Goal: Information Seeking & Learning: Learn about a topic

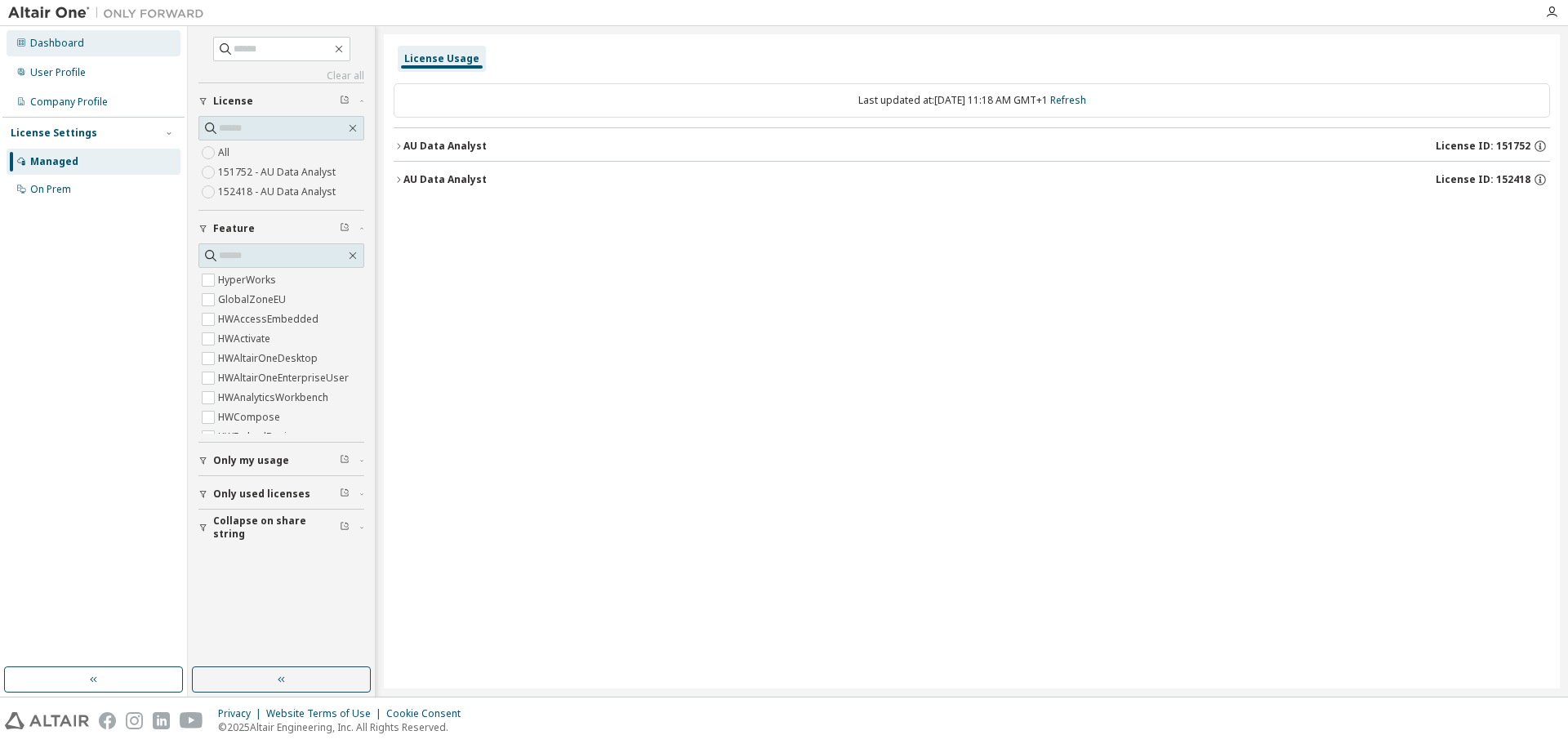
click at [52, 55] on div "Dashboard" at bounding box center [93, 43] width 174 height 26
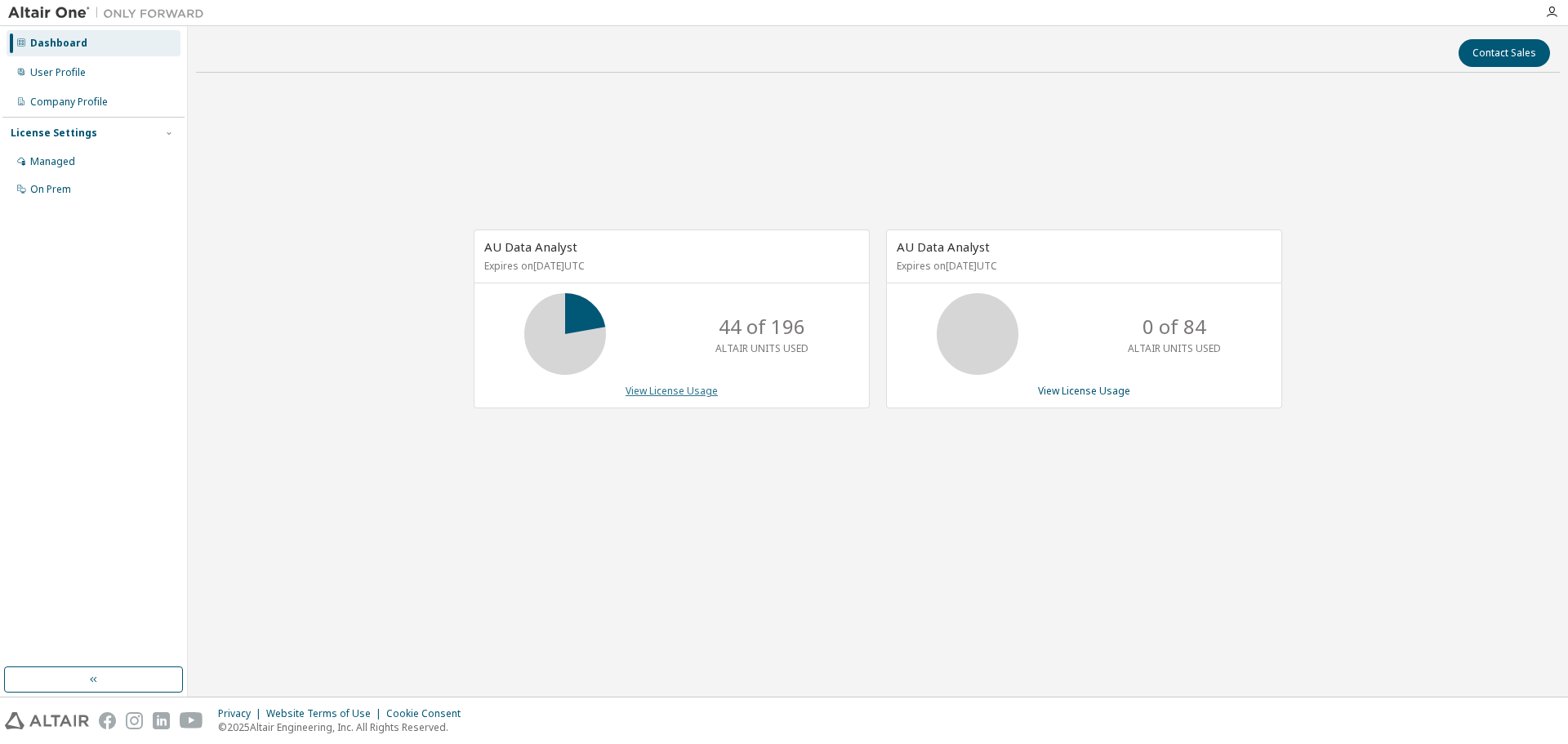
click at [673, 390] on link "View License Usage" at bounding box center [672, 391] width 92 height 14
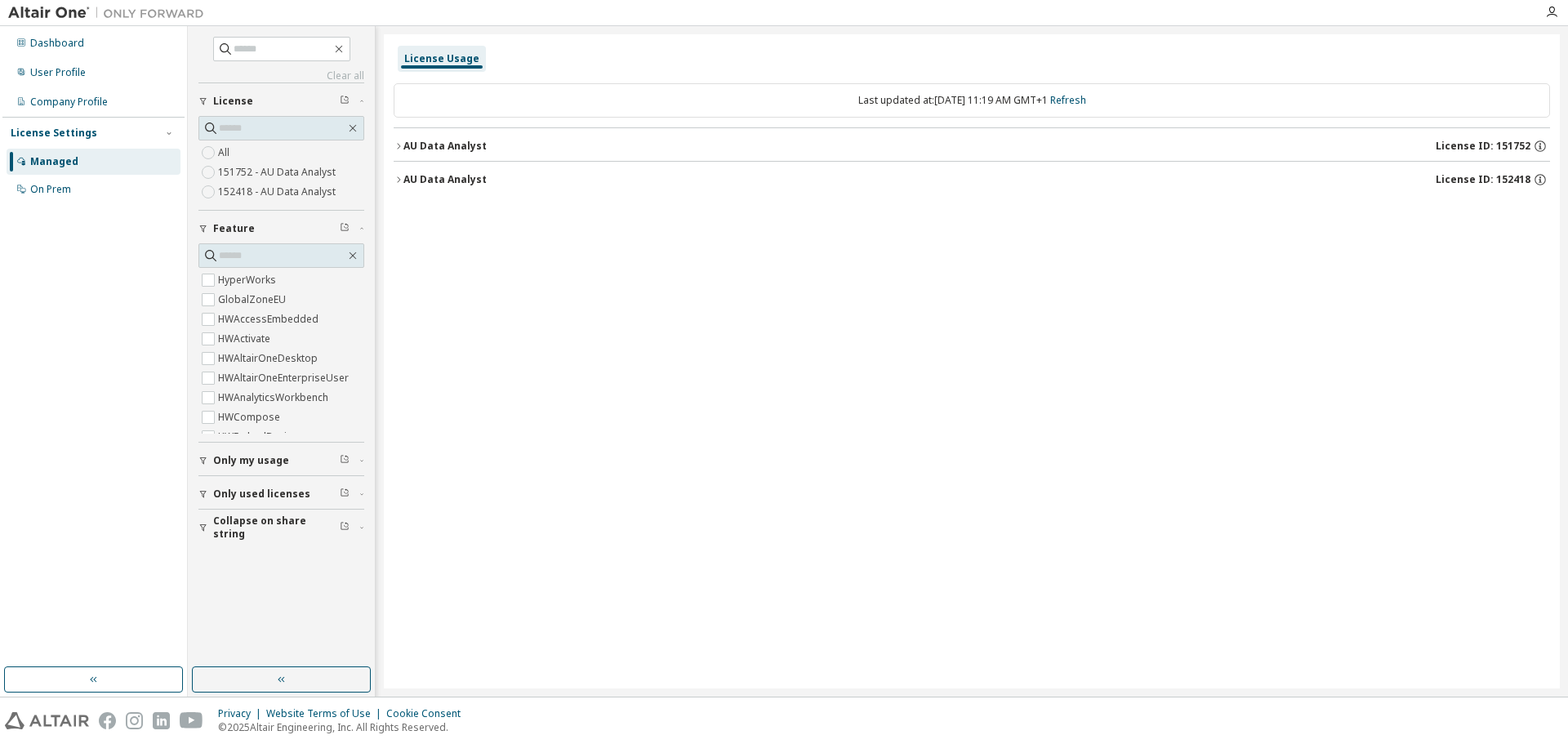
click at [396, 143] on icon "button" at bounding box center [398, 146] width 10 height 10
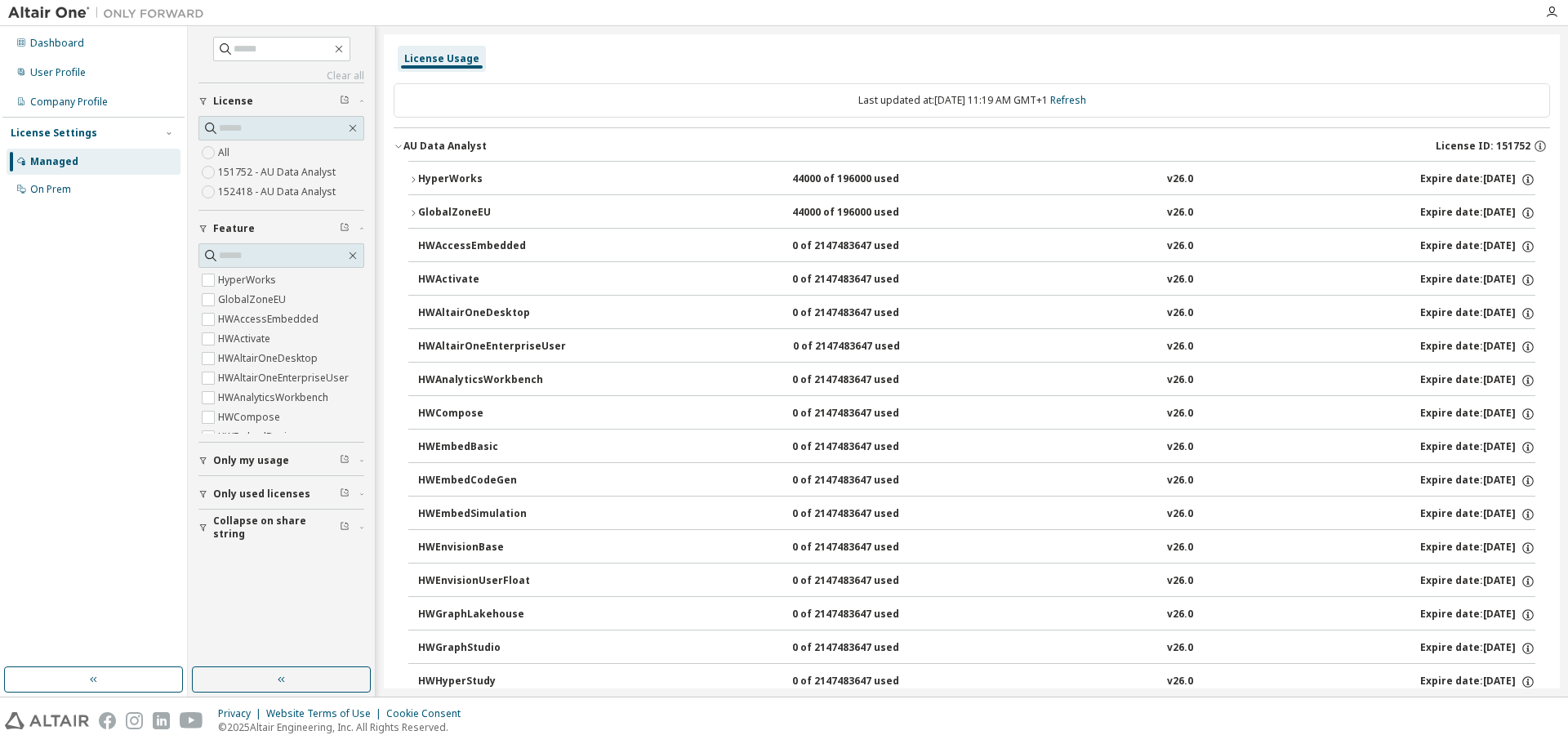
click at [410, 217] on icon "button" at bounding box center [413, 213] width 10 height 10
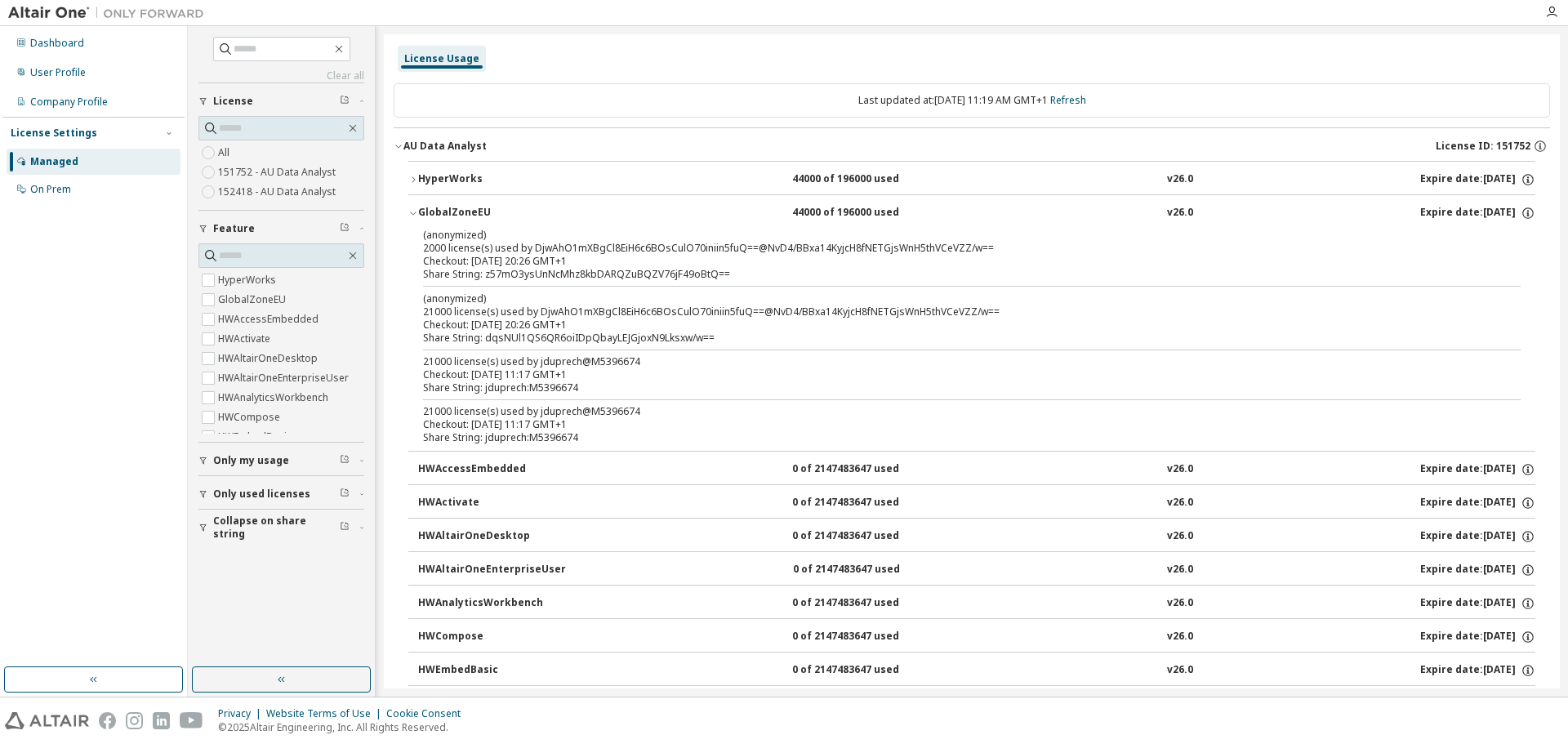
click at [410, 217] on icon "button" at bounding box center [413, 213] width 10 height 10
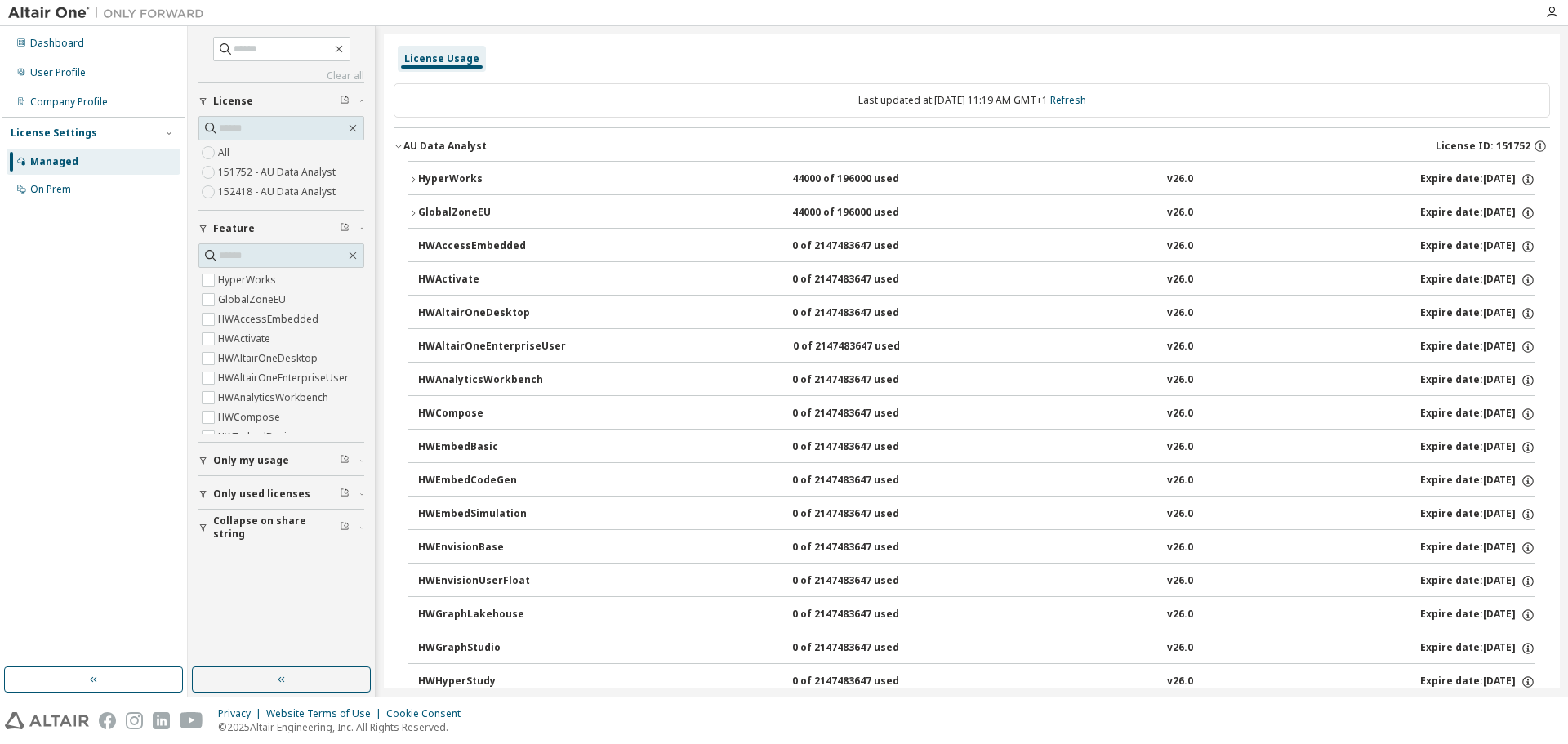
click at [401, 143] on icon "button" at bounding box center [398, 146] width 10 height 10
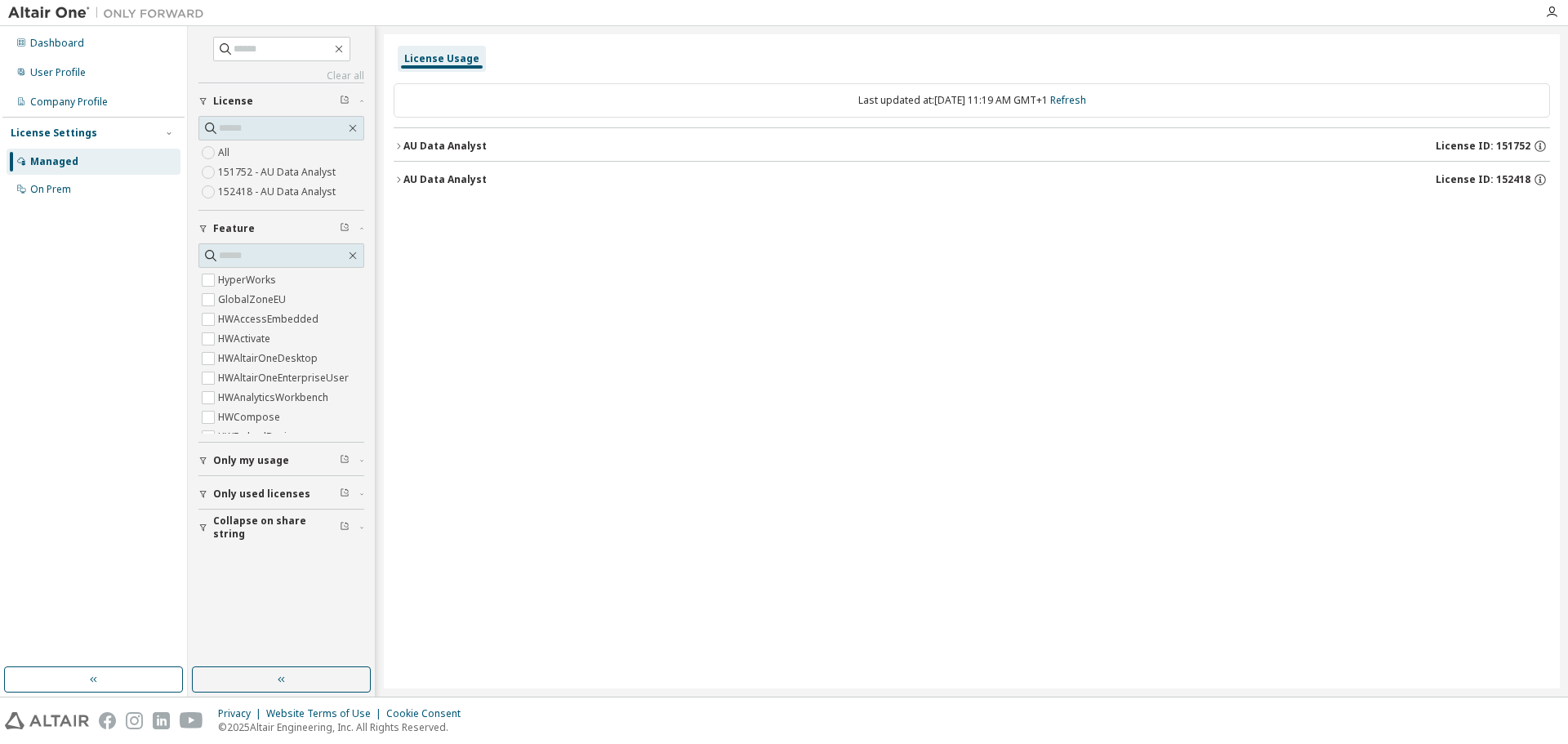
click at [397, 174] on icon "button" at bounding box center [398, 179] width 10 height 10
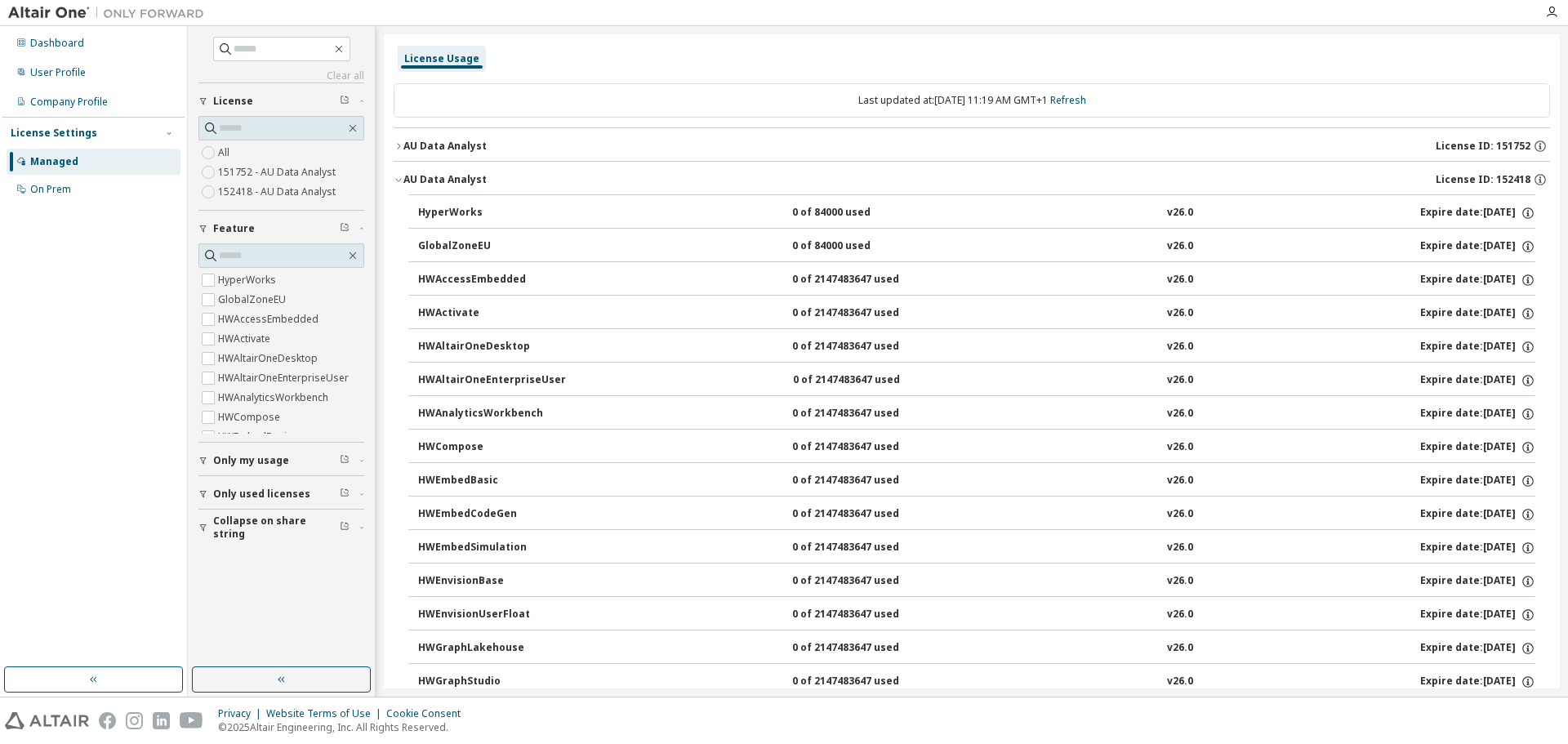
click at [407, 182] on div "AU Data Analyst" at bounding box center [444, 180] width 83 height 13
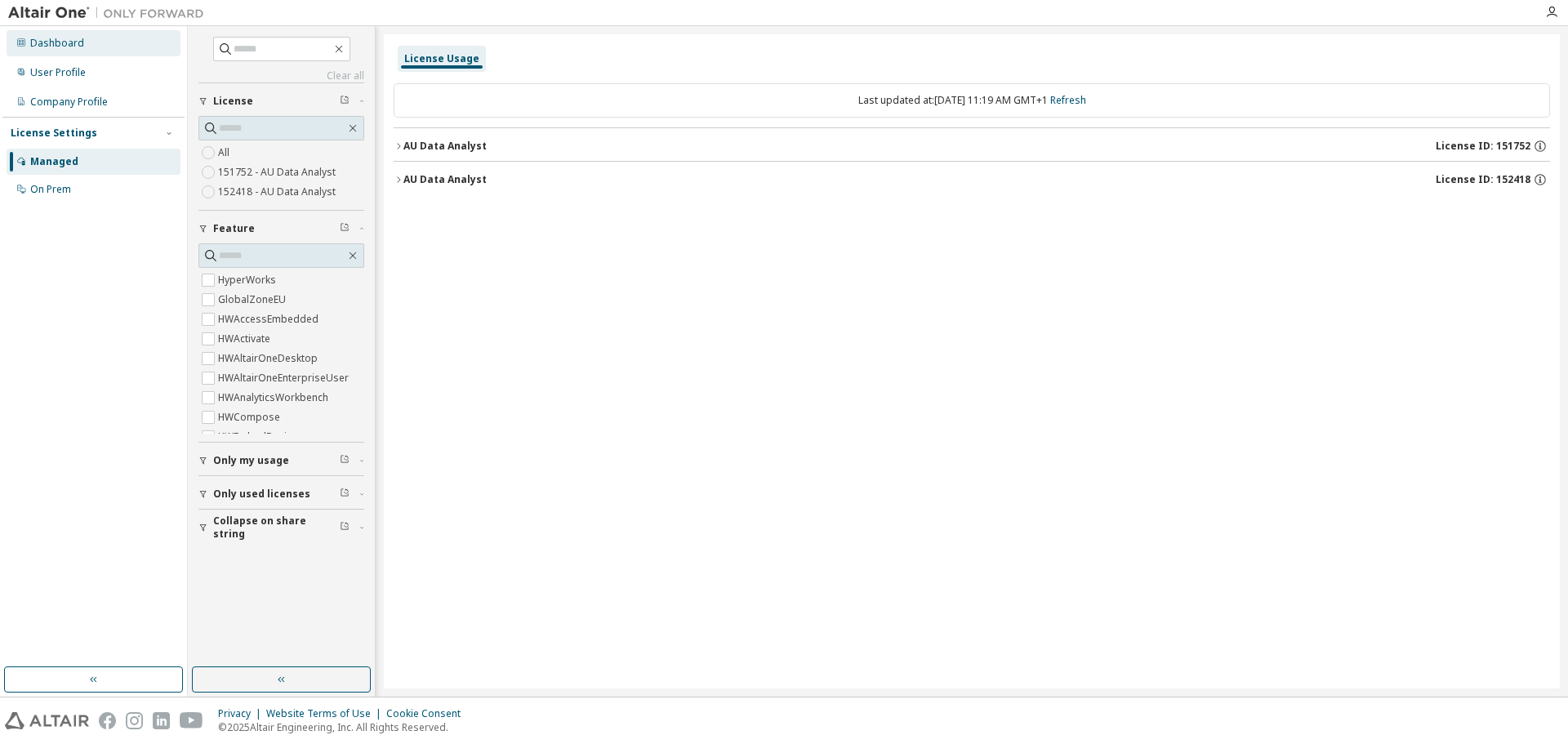
click at [117, 34] on div "Dashboard" at bounding box center [93, 43] width 174 height 26
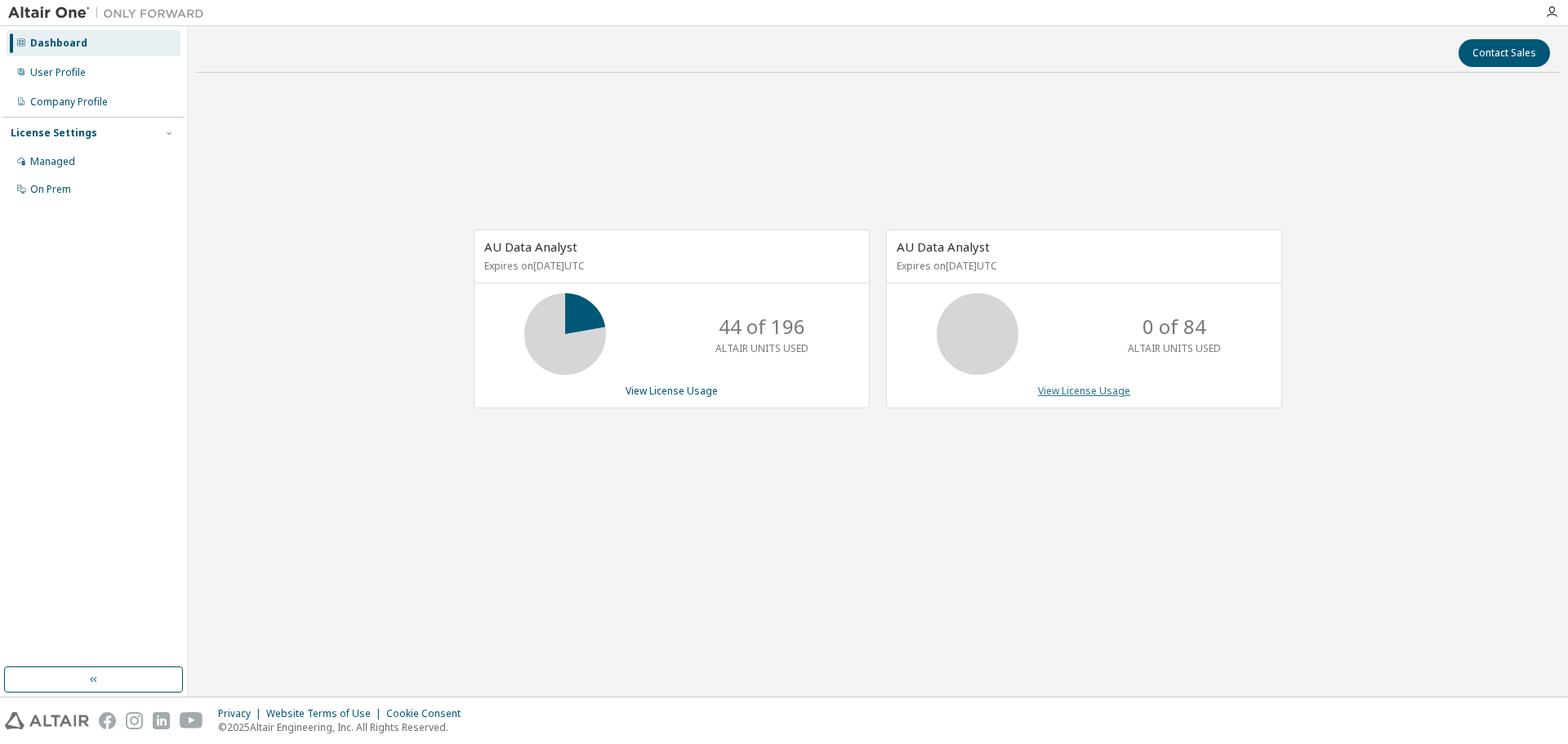
click at [1073, 395] on link "View License Usage" at bounding box center [1084, 391] width 92 height 14
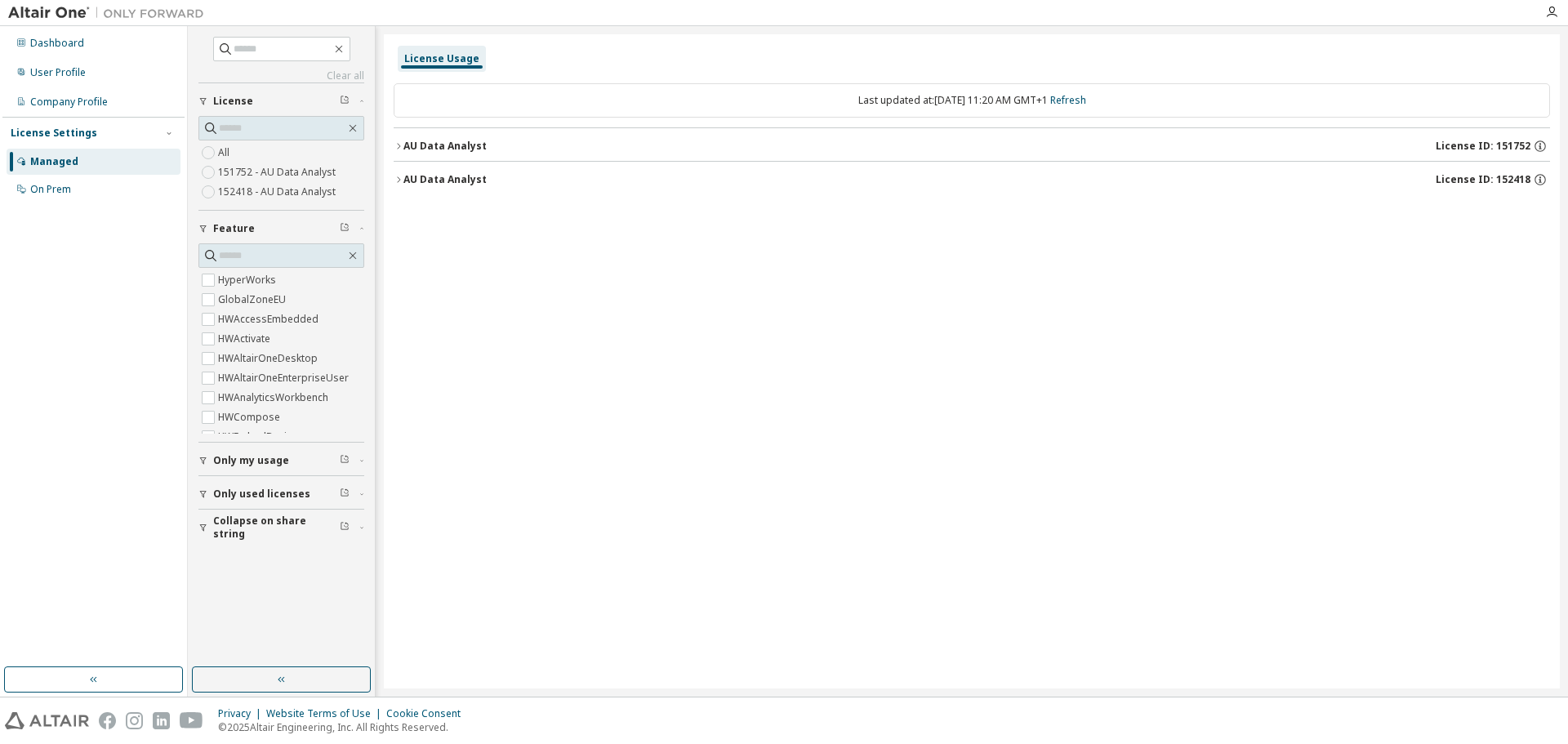
click at [401, 181] on icon "button" at bounding box center [398, 179] width 10 height 10
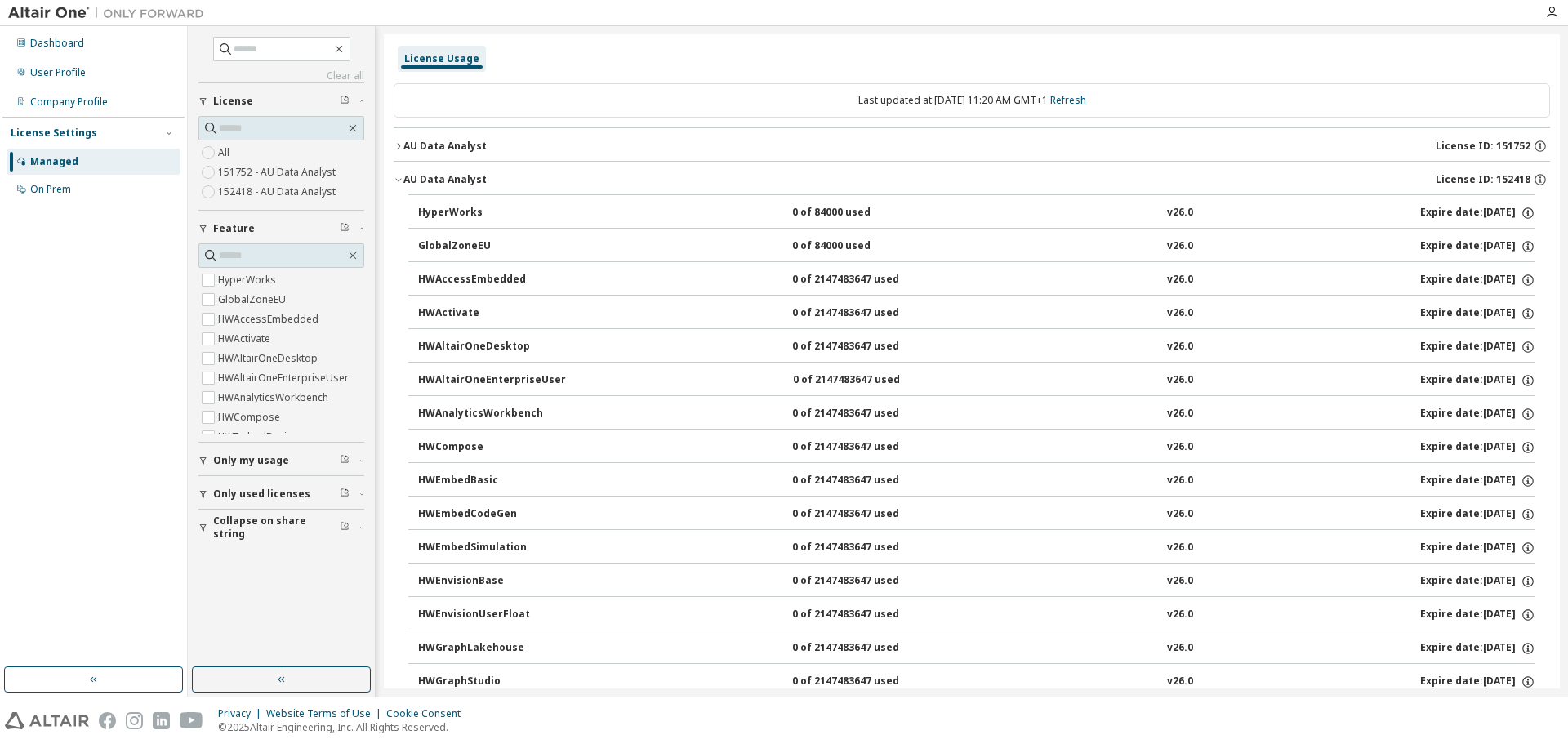
click at [401, 144] on icon "button" at bounding box center [398, 146] width 10 height 10
click at [397, 151] on icon "button" at bounding box center [398, 146] width 10 height 10
click at [402, 180] on icon "button" at bounding box center [398, 179] width 10 height 10
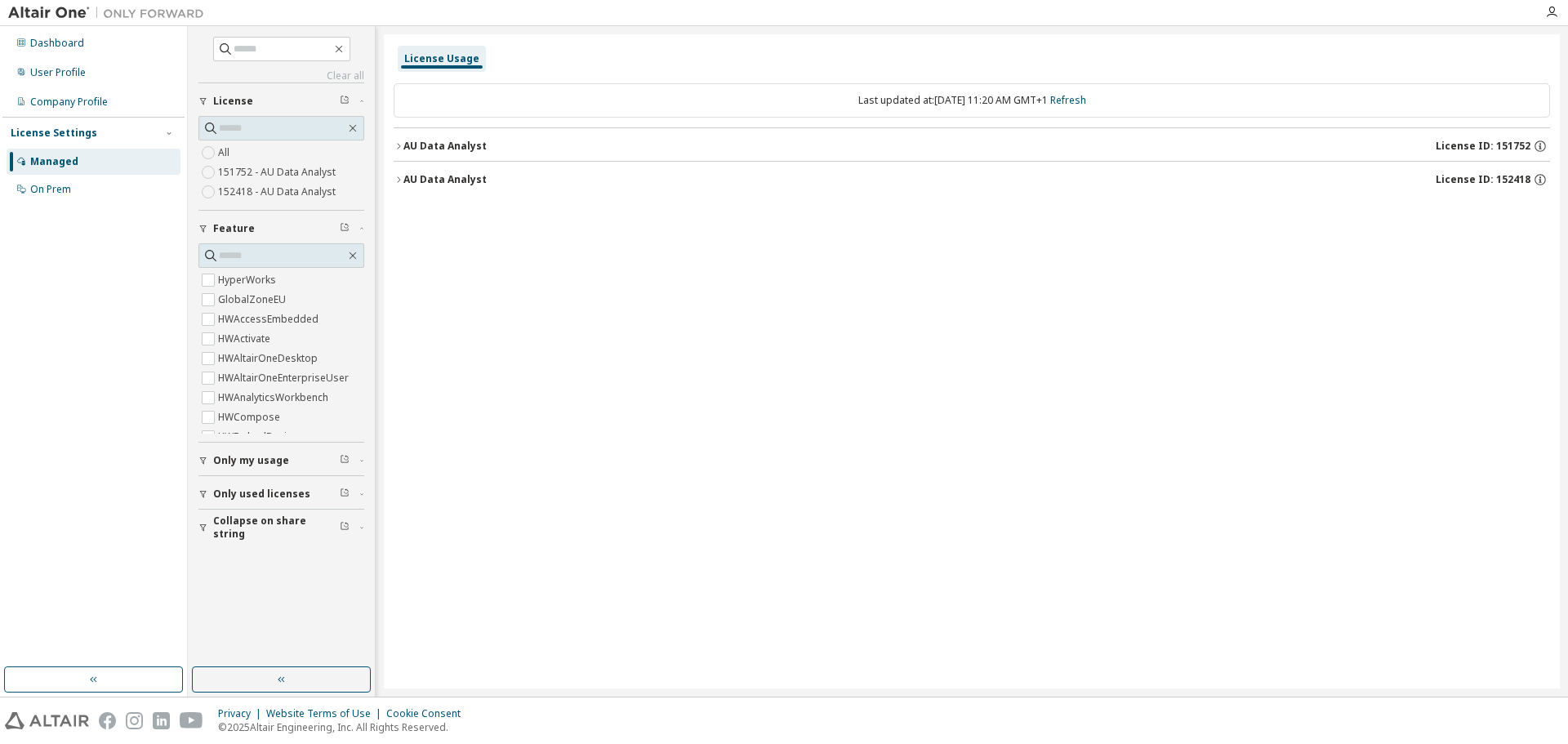
click at [397, 148] on icon "button" at bounding box center [398, 146] width 10 height 10
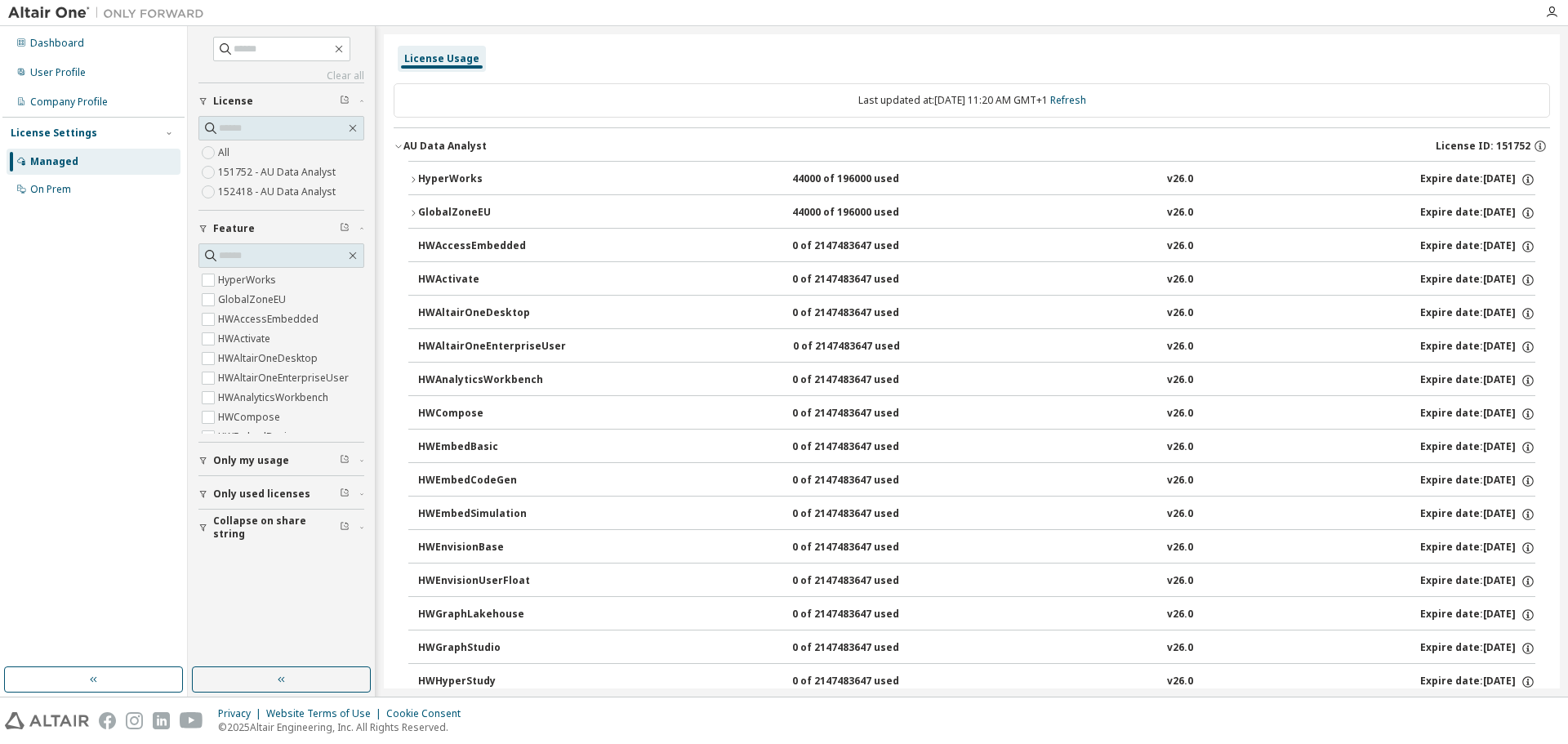
click at [448, 349] on div "HWAltairOneEnterpriseUser" at bounding box center [492, 347] width 148 height 14
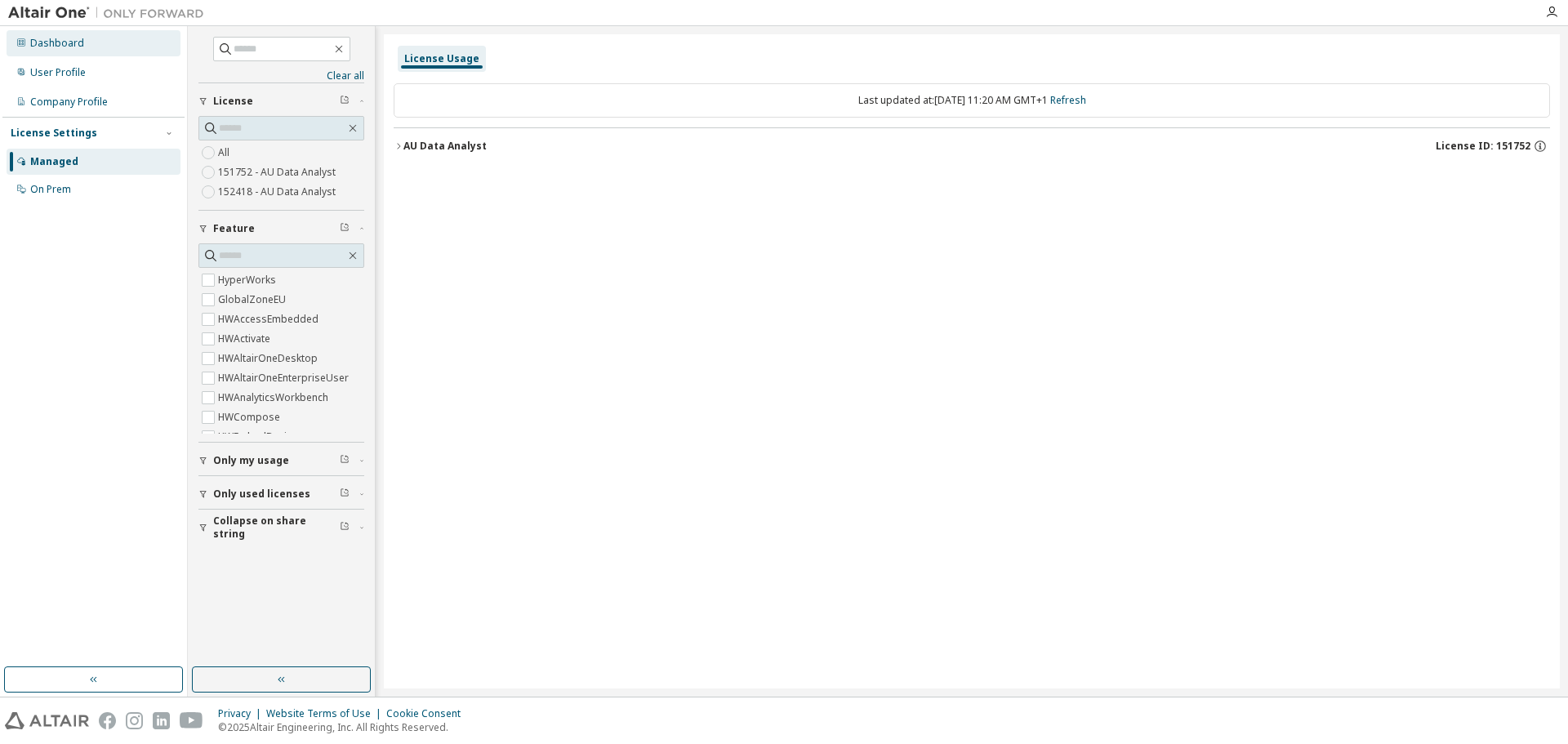
click at [75, 54] on div "Dashboard" at bounding box center [93, 43] width 174 height 26
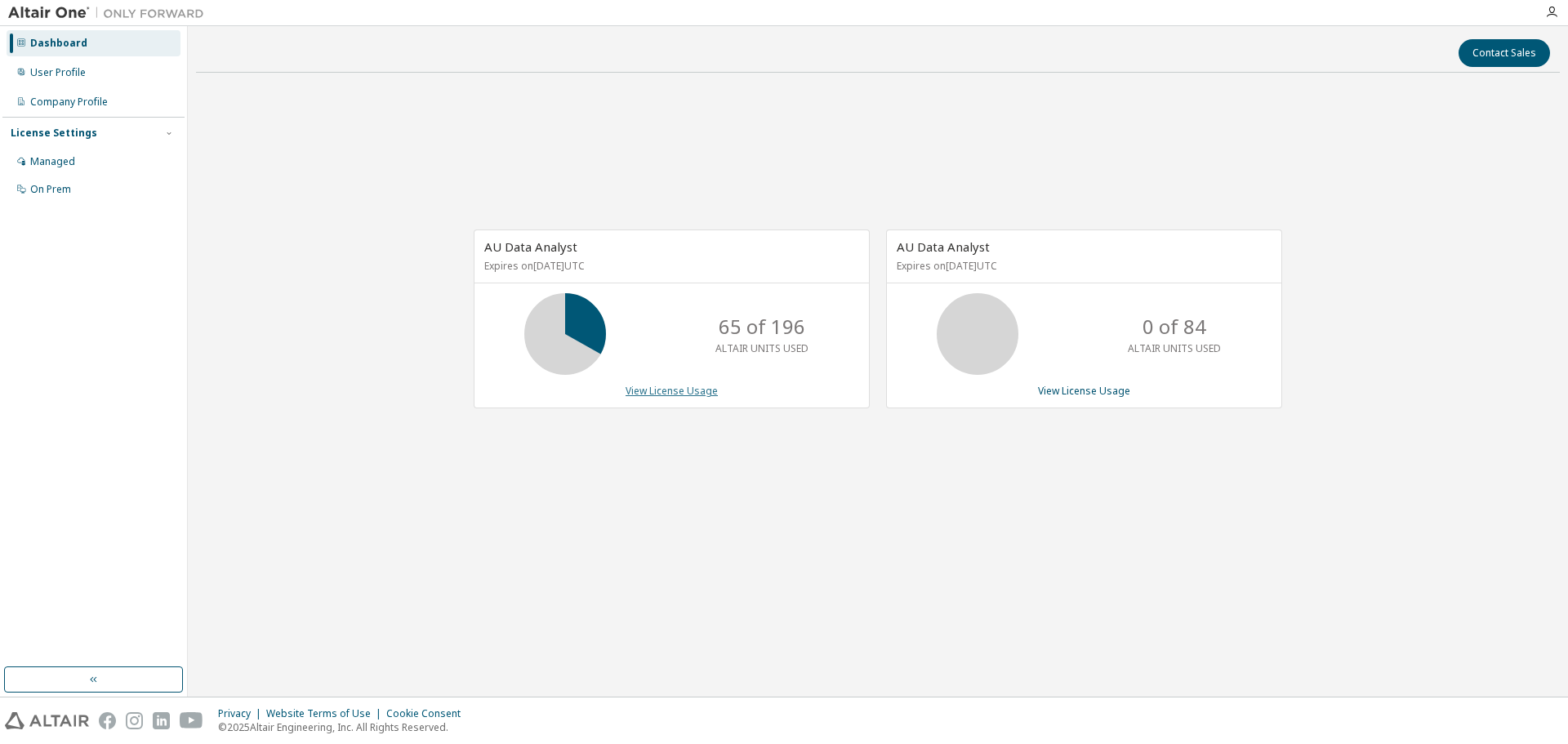
click at [654, 387] on link "View License Usage" at bounding box center [672, 391] width 92 height 14
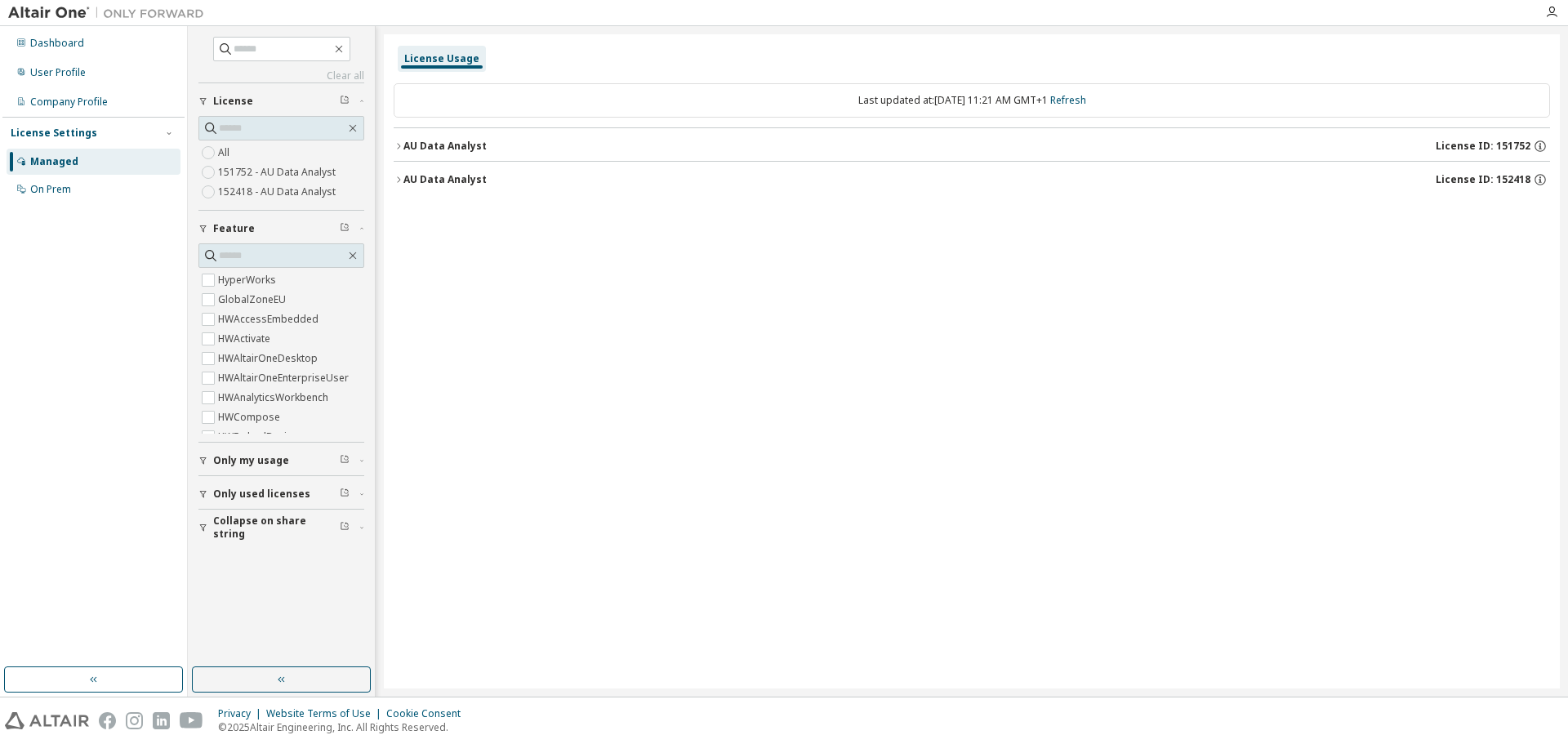
click at [397, 146] on icon "button" at bounding box center [398, 146] width 10 height 10
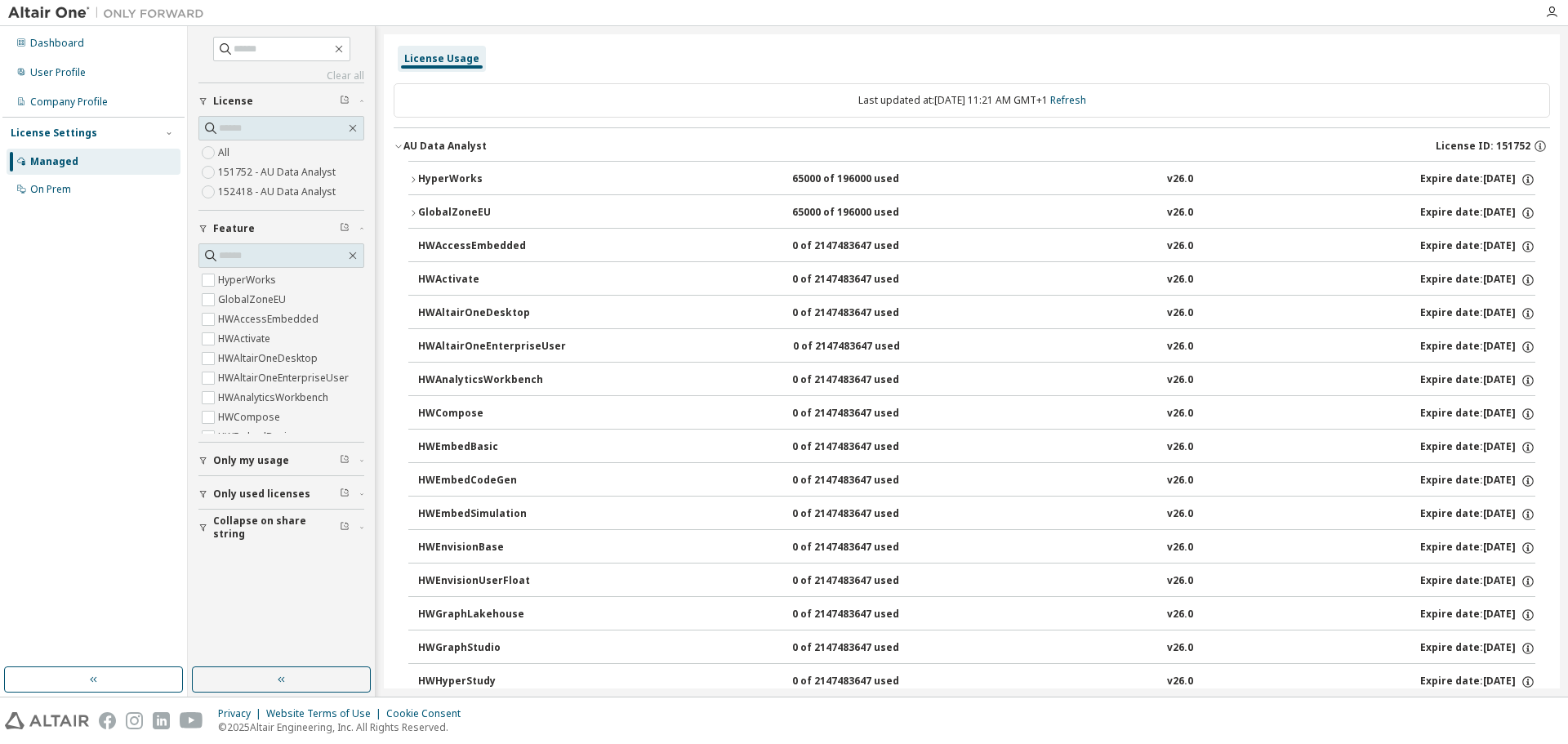
click at [414, 172] on button "HyperWorks 65000 of 196000 used v26.0 Expire date: [DATE]" at bounding box center [972, 180] width 1127 height 36
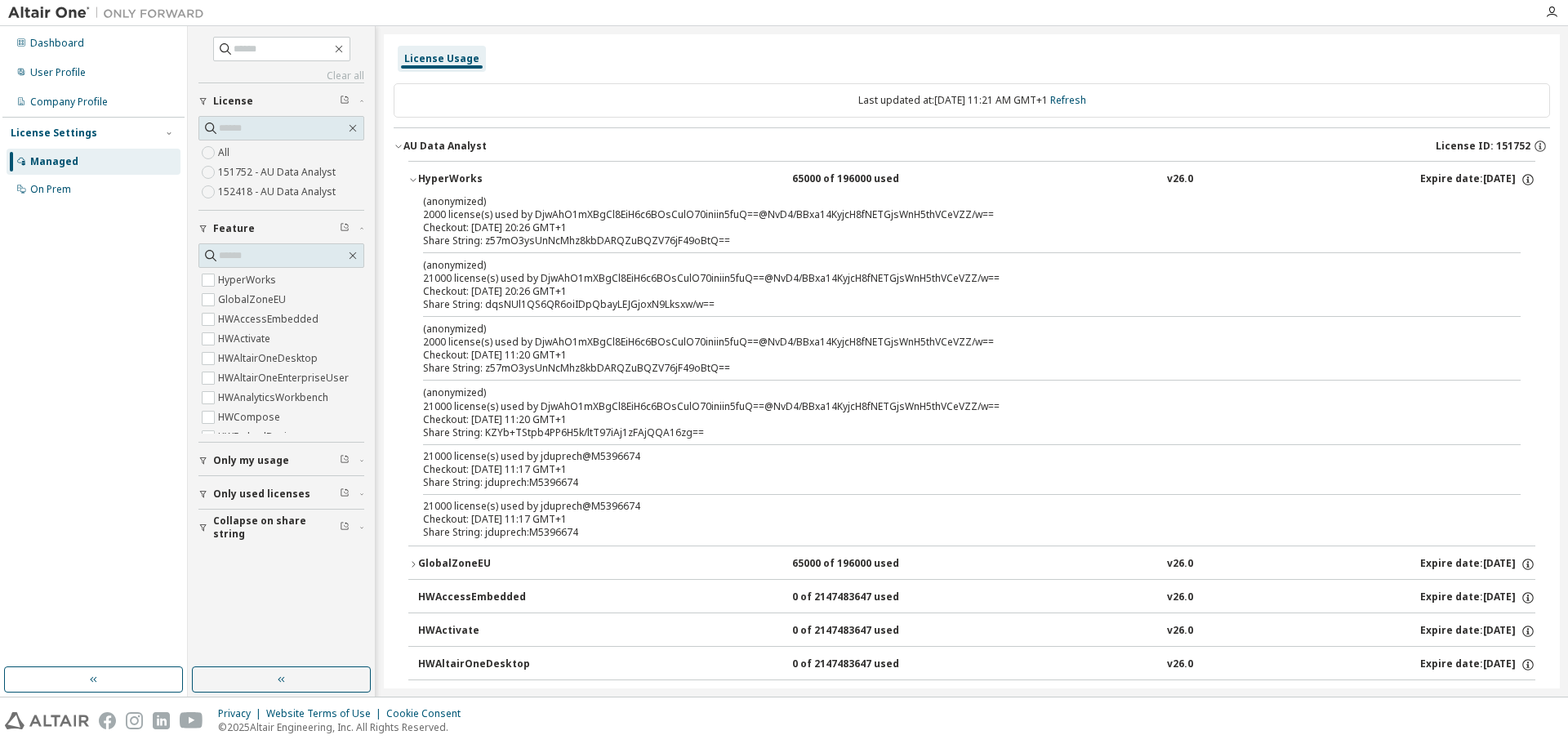
click at [414, 172] on button "HyperWorks 65000 of 196000 used v26.0 Expire date: [DATE]" at bounding box center [972, 180] width 1127 height 36
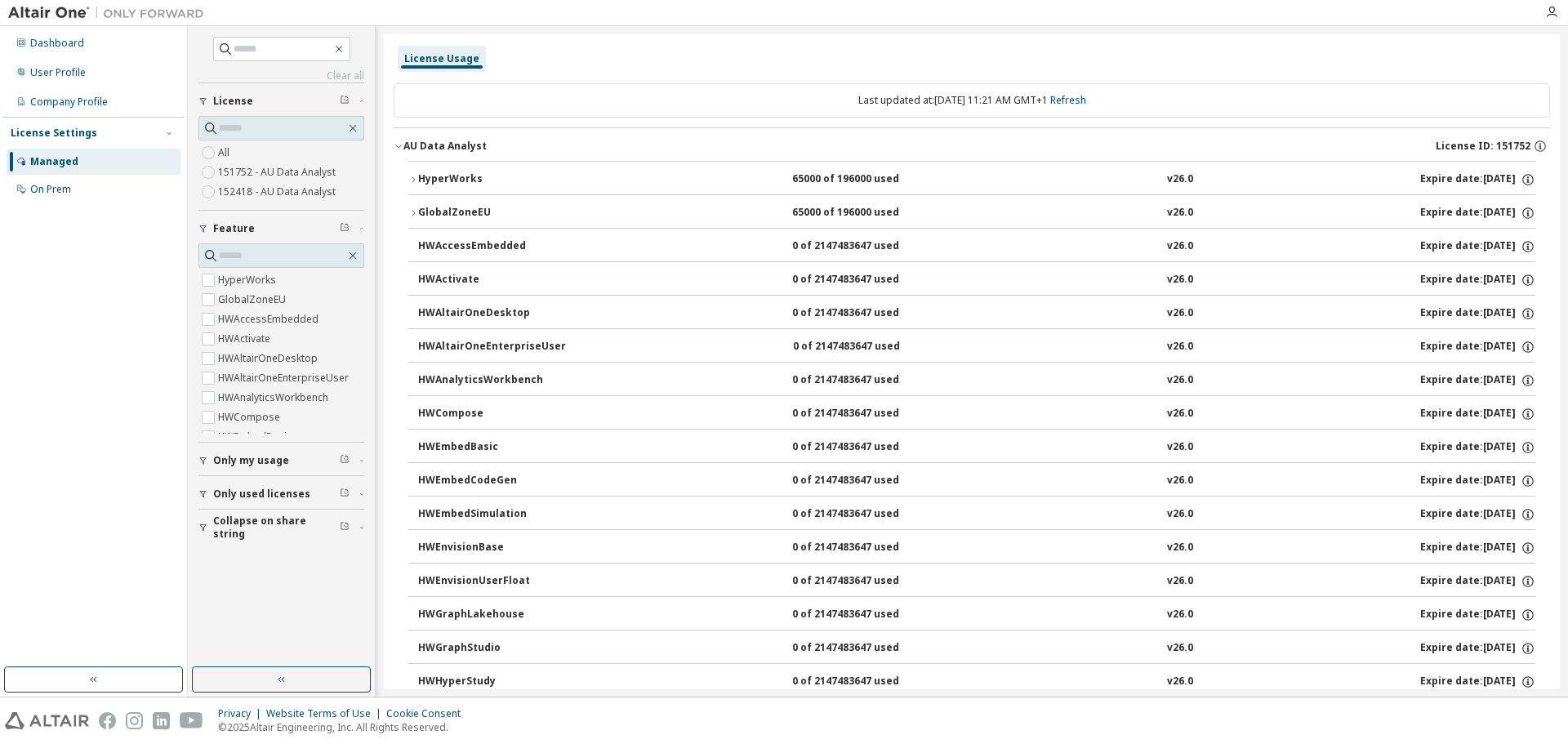
click at [404, 152] on div "AU Data Analyst License ID: 151752" at bounding box center [976, 146] width 1147 height 14
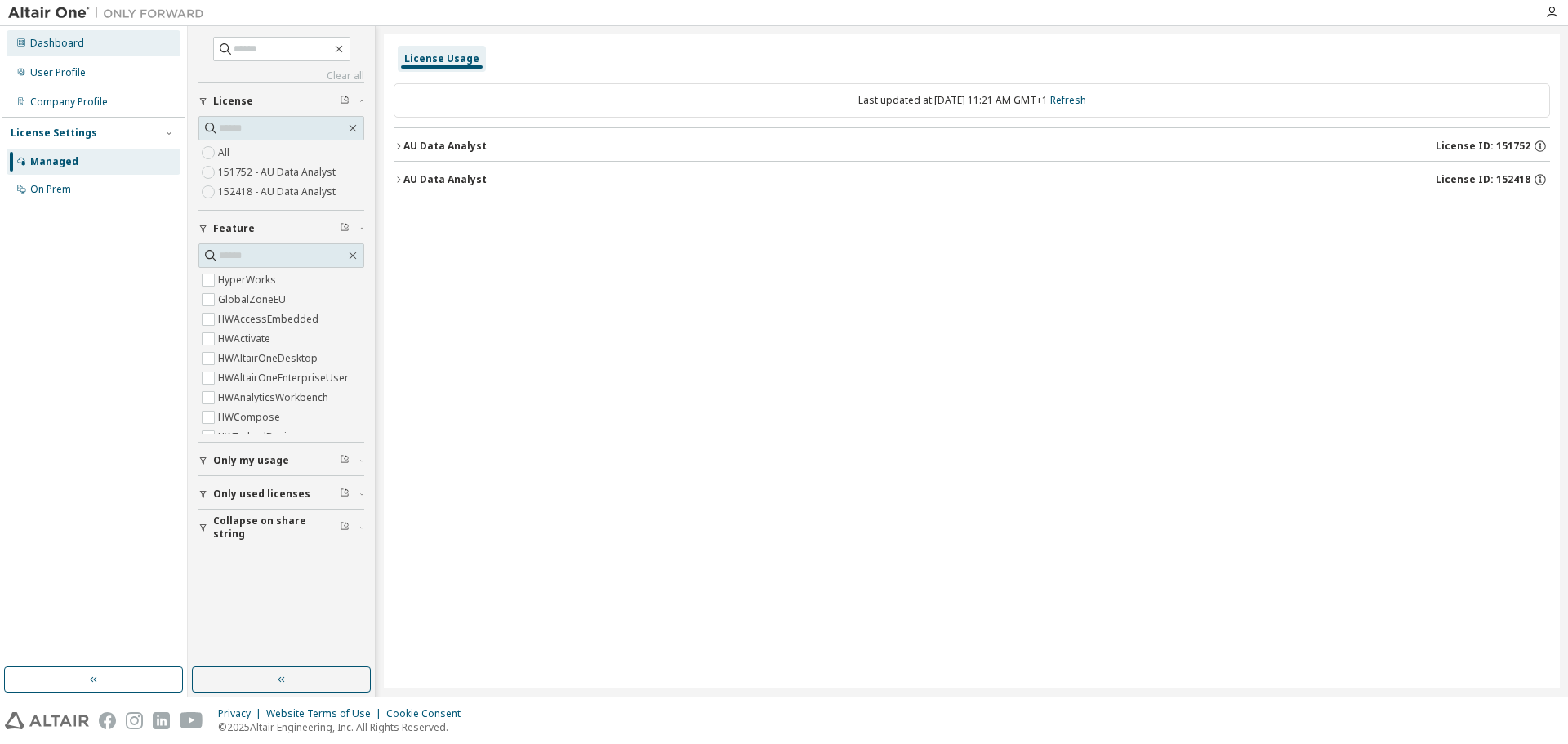
click at [106, 43] on div "Dashboard" at bounding box center [93, 43] width 174 height 26
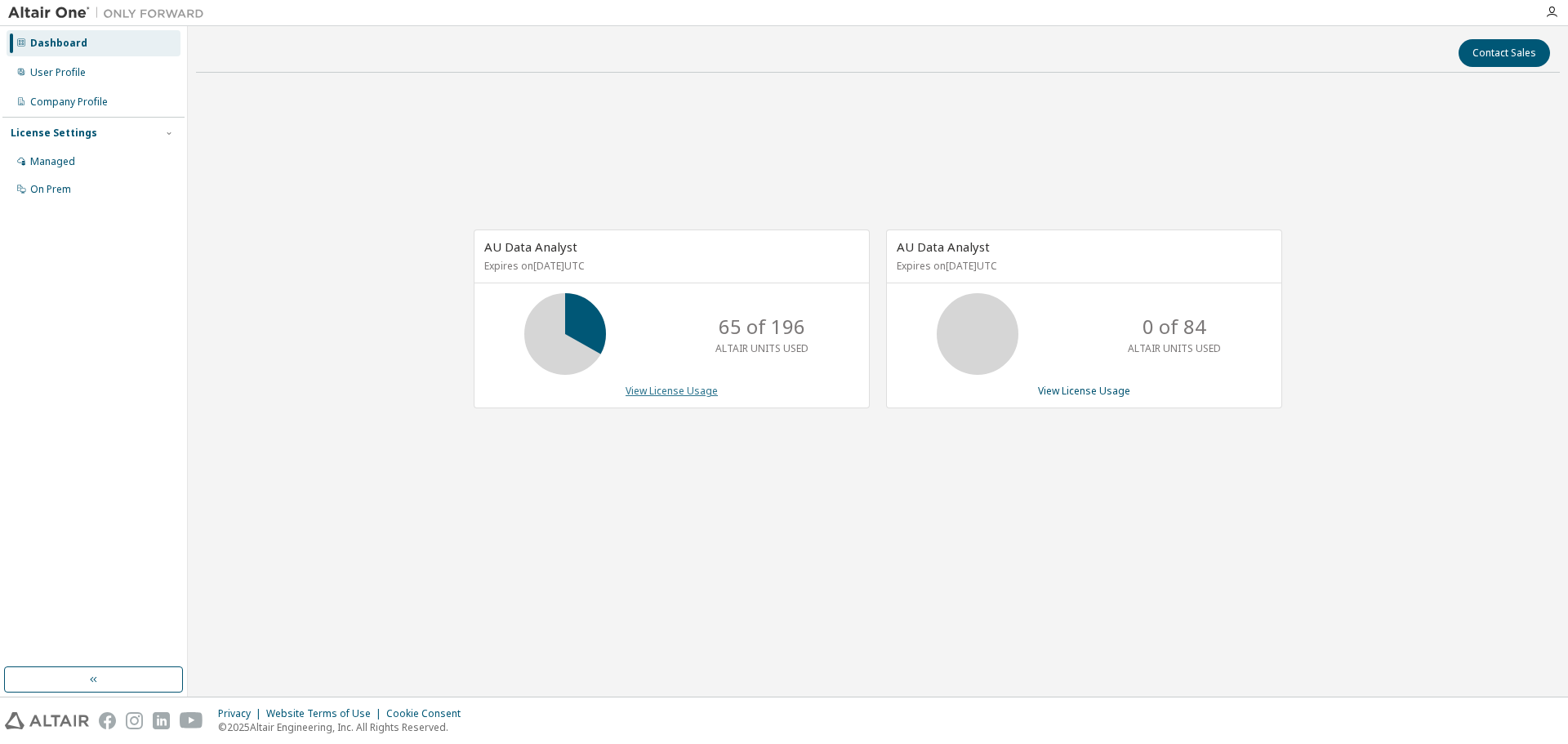
click at [668, 386] on link "View License Usage" at bounding box center [672, 391] width 92 height 14
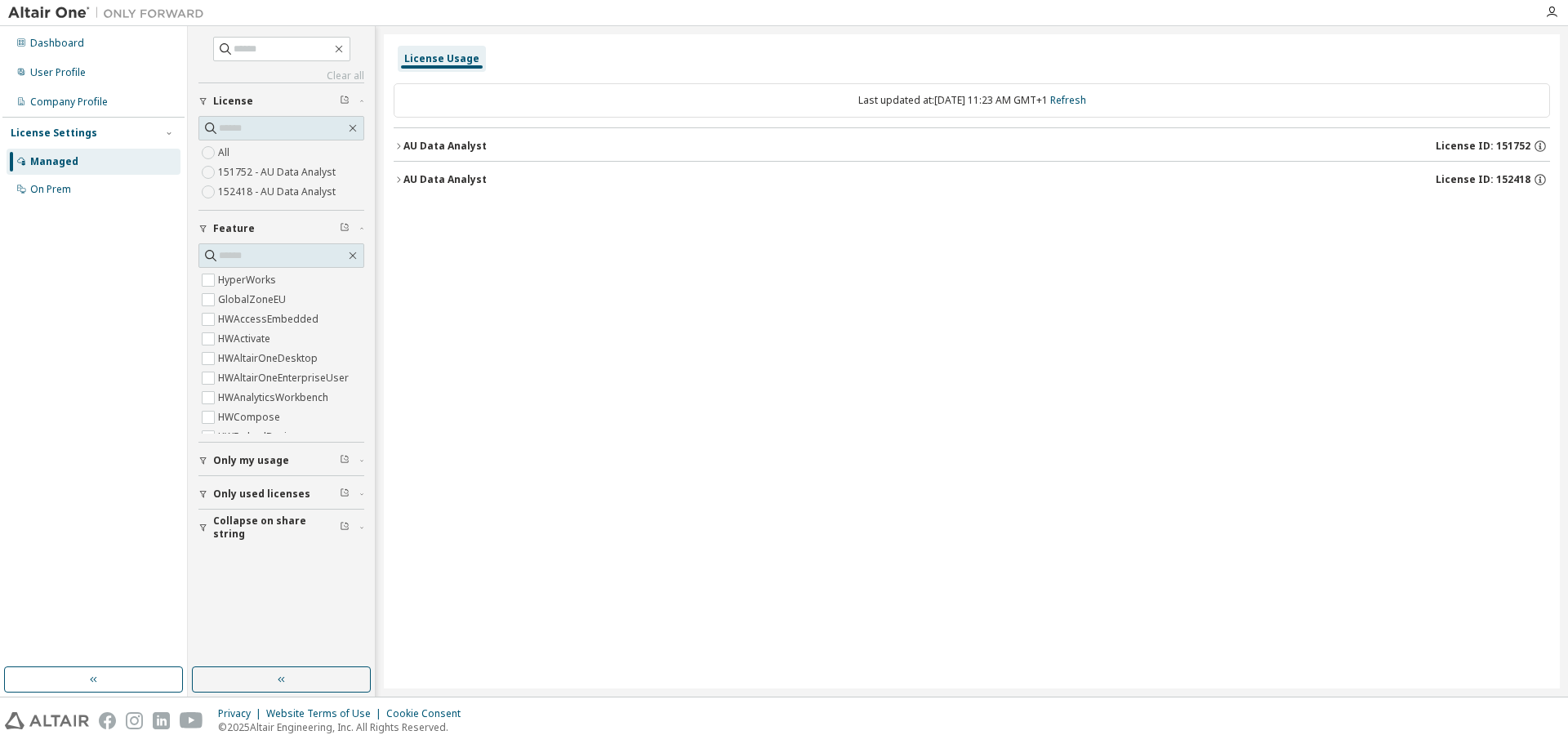
click at [395, 141] on icon "button" at bounding box center [398, 146] width 10 height 10
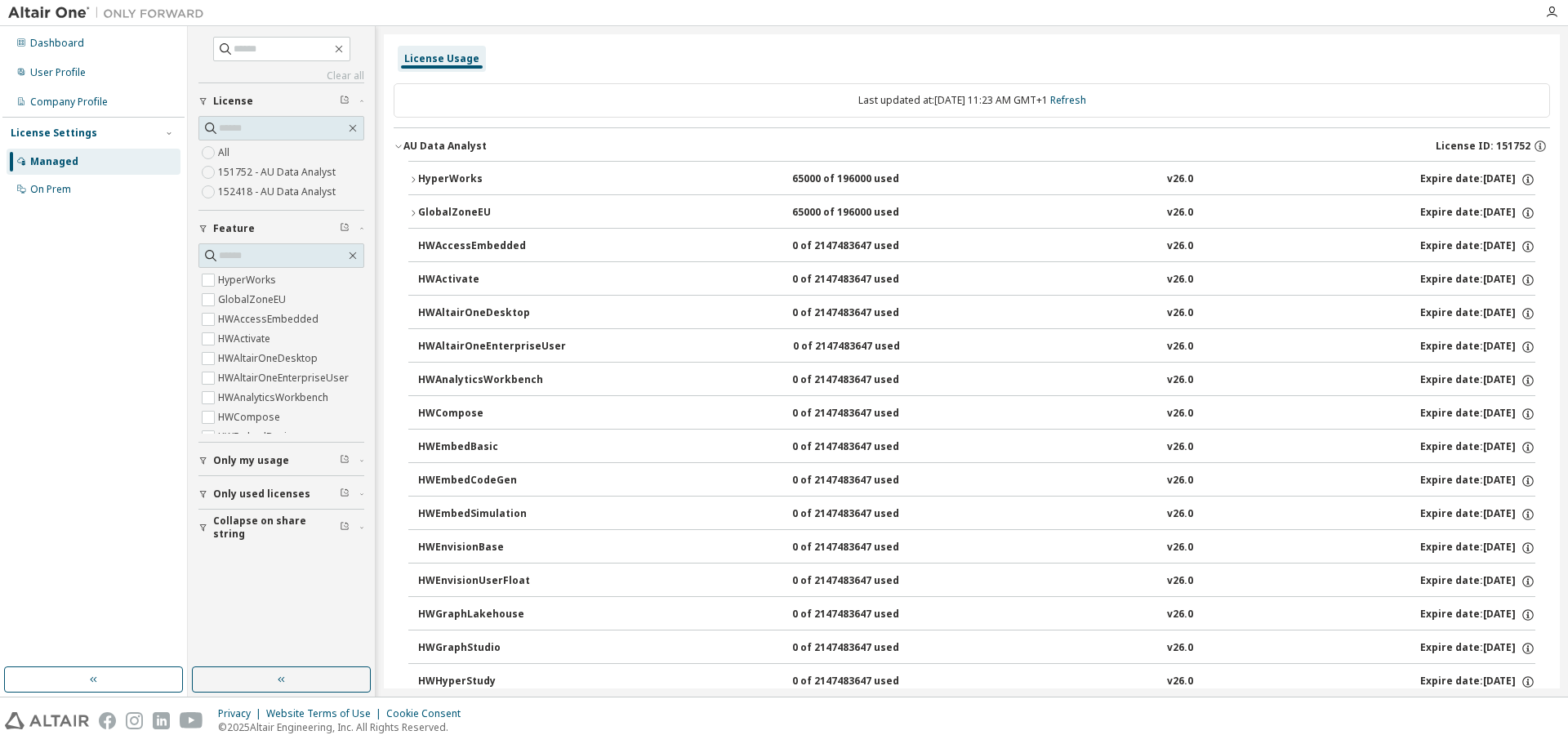
click at [412, 213] on icon "button" at bounding box center [413, 213] width 10 height 10
